Goal: Book appointment/travel/reservation

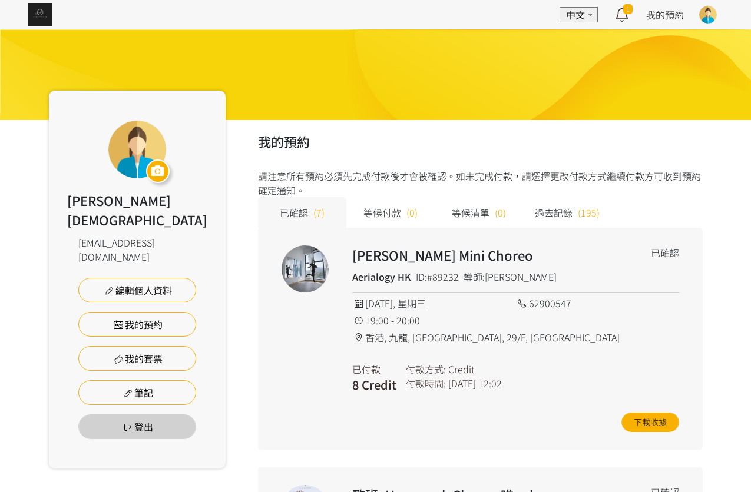
drag, startPoint x: 672, startPoint y: 328, endPoint x: 651, endPoint y: 253, distance: 78.1
click at [672, 327] on div "2025/08/13, 星期三 62900547 19:00 - 20:00 香港, 九龍, 荔枝角, 29/F, Kimberland Center" at bounding box center [515, 319] width 327 height 52
click at [47, 12] on img at bounding box center [40, 15] width 24 height 24
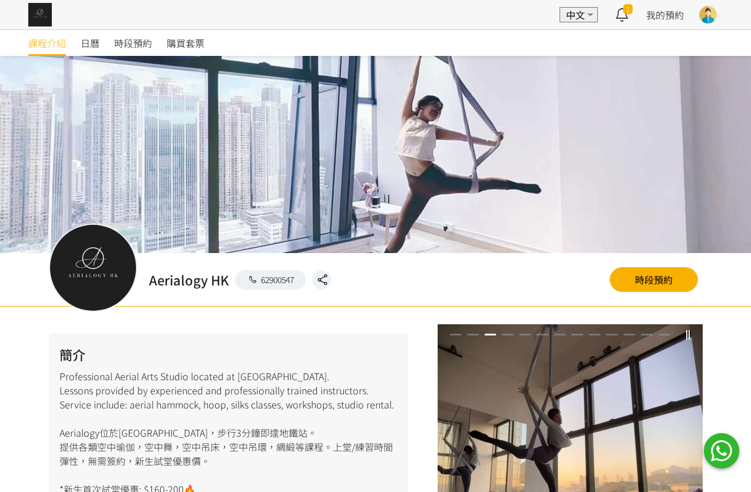
scroll to position [59, 0]
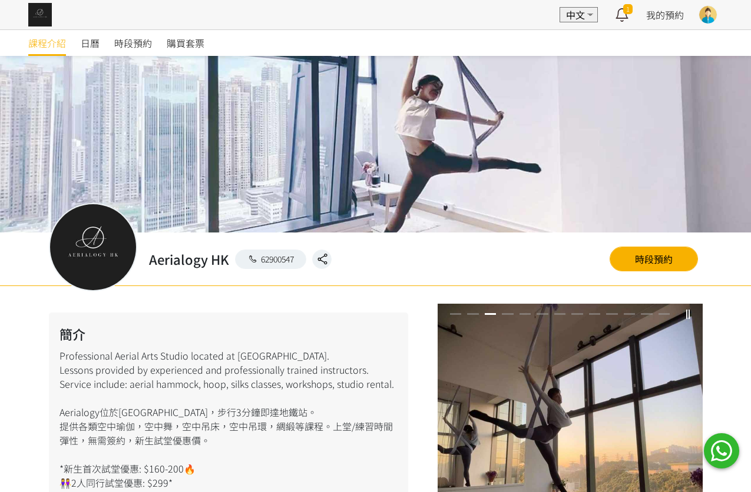
click at [669, 316] on div at bounding box center [570, 314] width 265 height 21
click at [665, 266] on link "時段預約" at bounding box center [654, 259] width 88 height 25
